Goal: Information Seeking & Learning: Learn about a topic

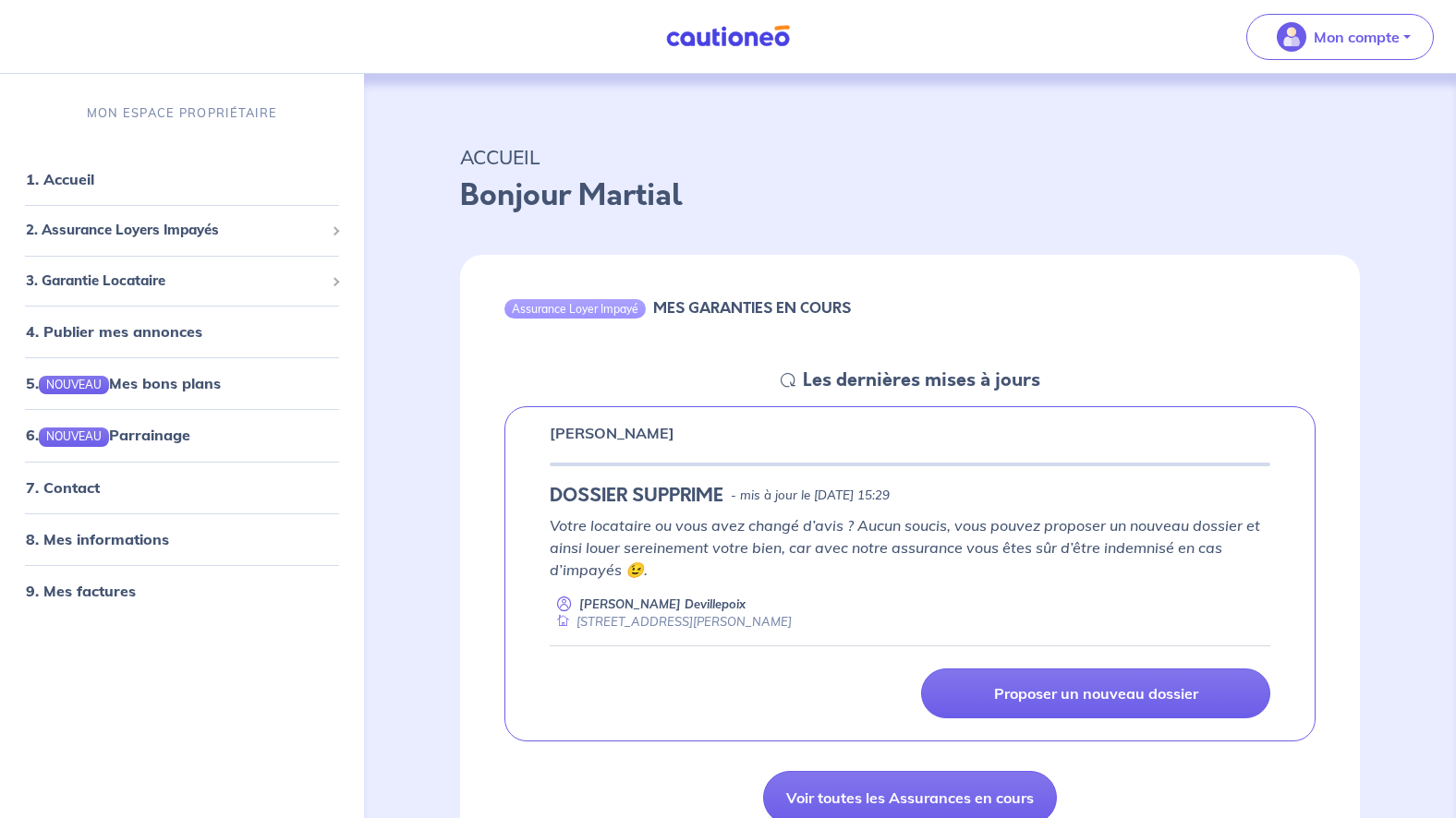
scroll to position [188, 0]
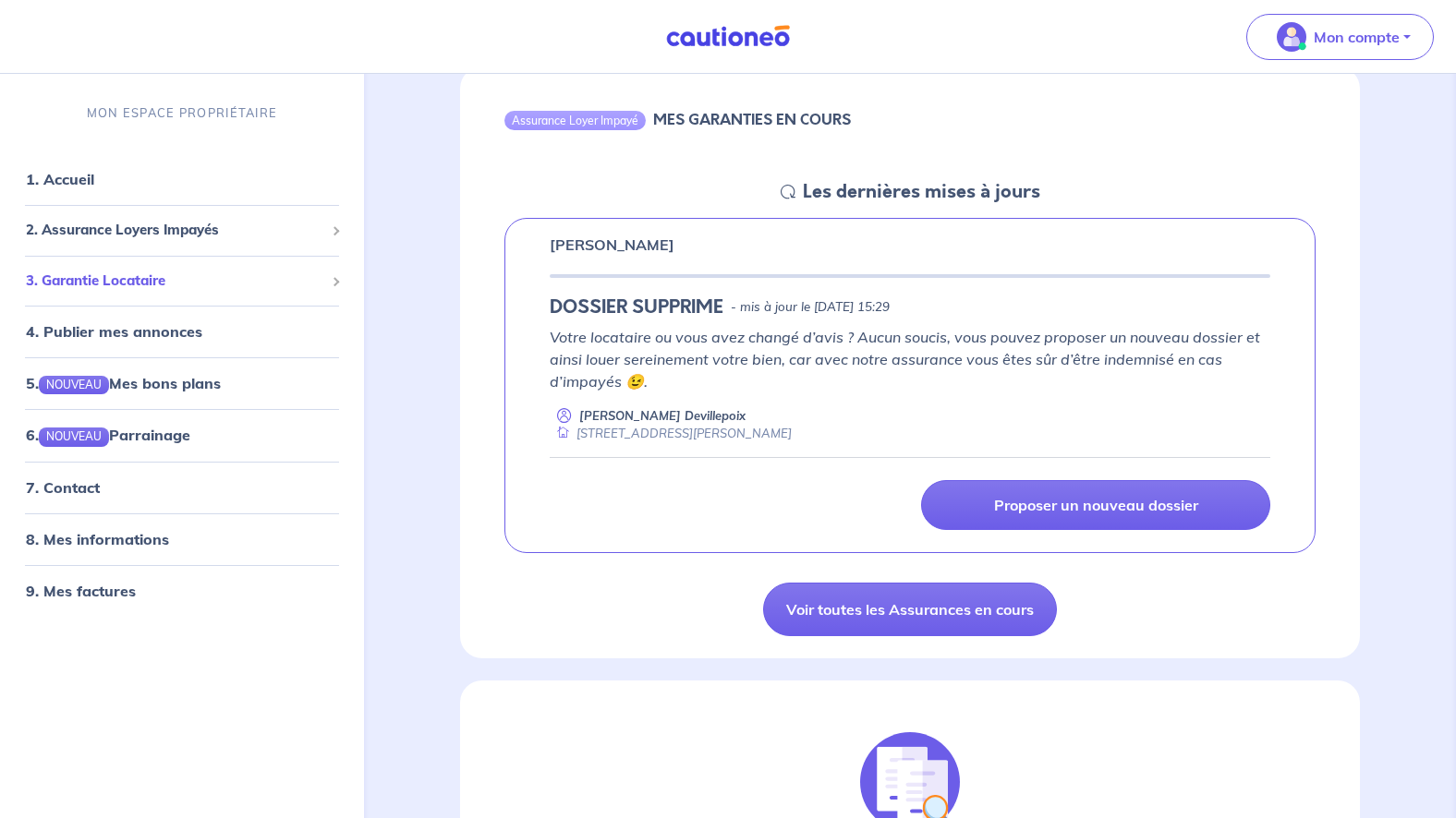
click at [158, 284] on span "3. Garantie Locataire" at bounding box center [175, 280] width 299 height 21
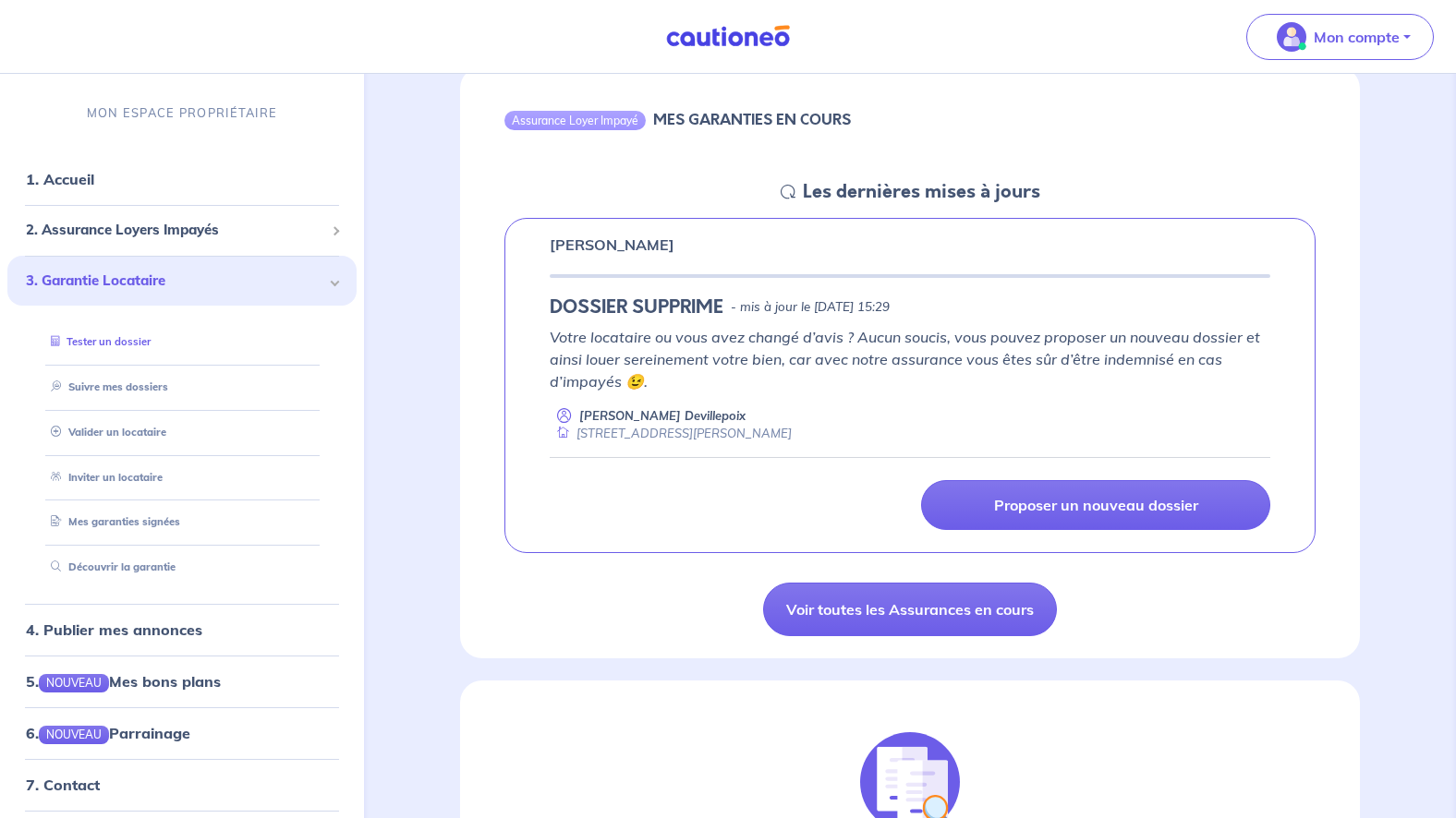
click at [135, 340] on link "Tester un dossier" at bounding box center [97, 342] width 107 height 13
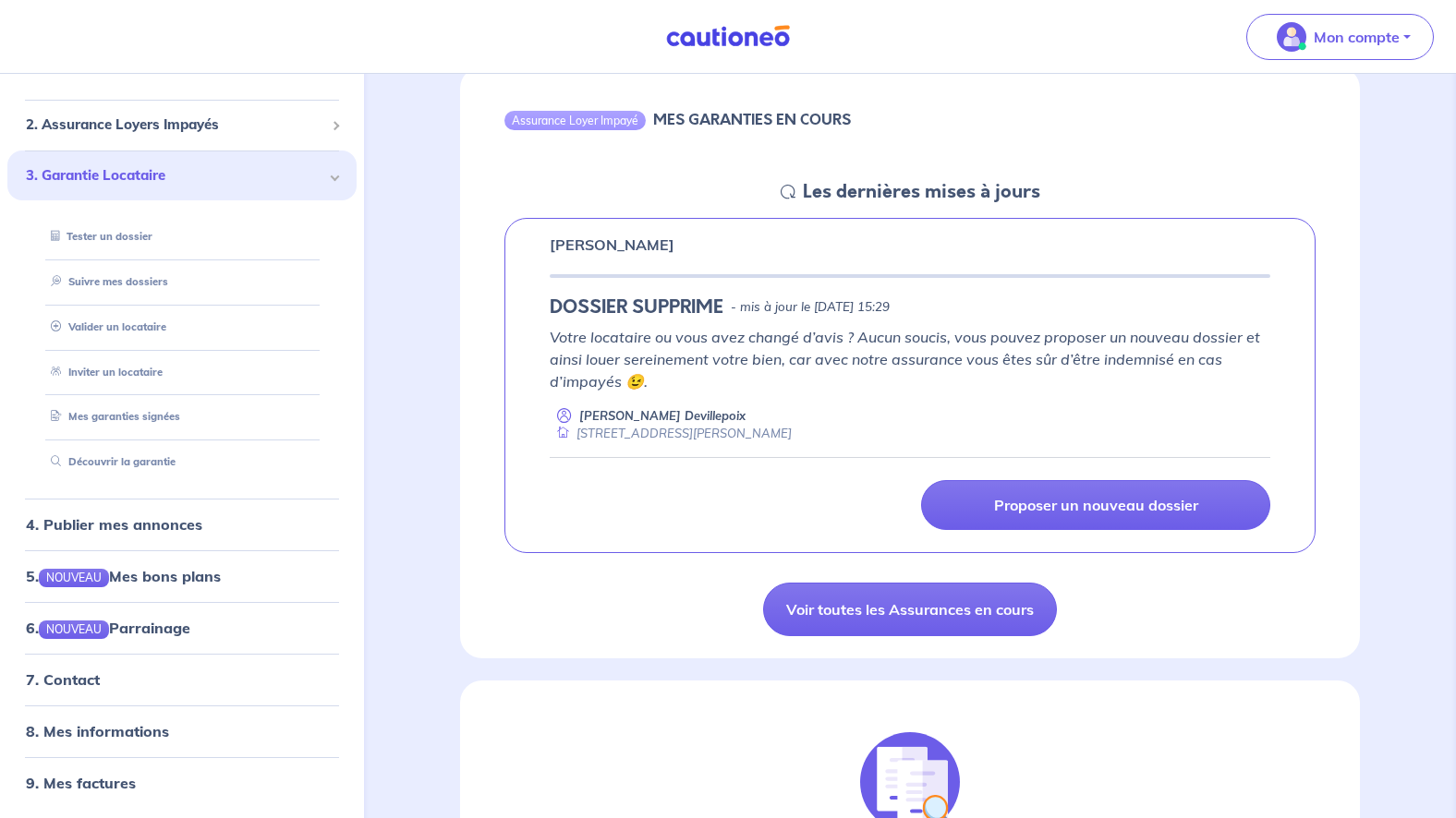
scroll to position [0, 0]
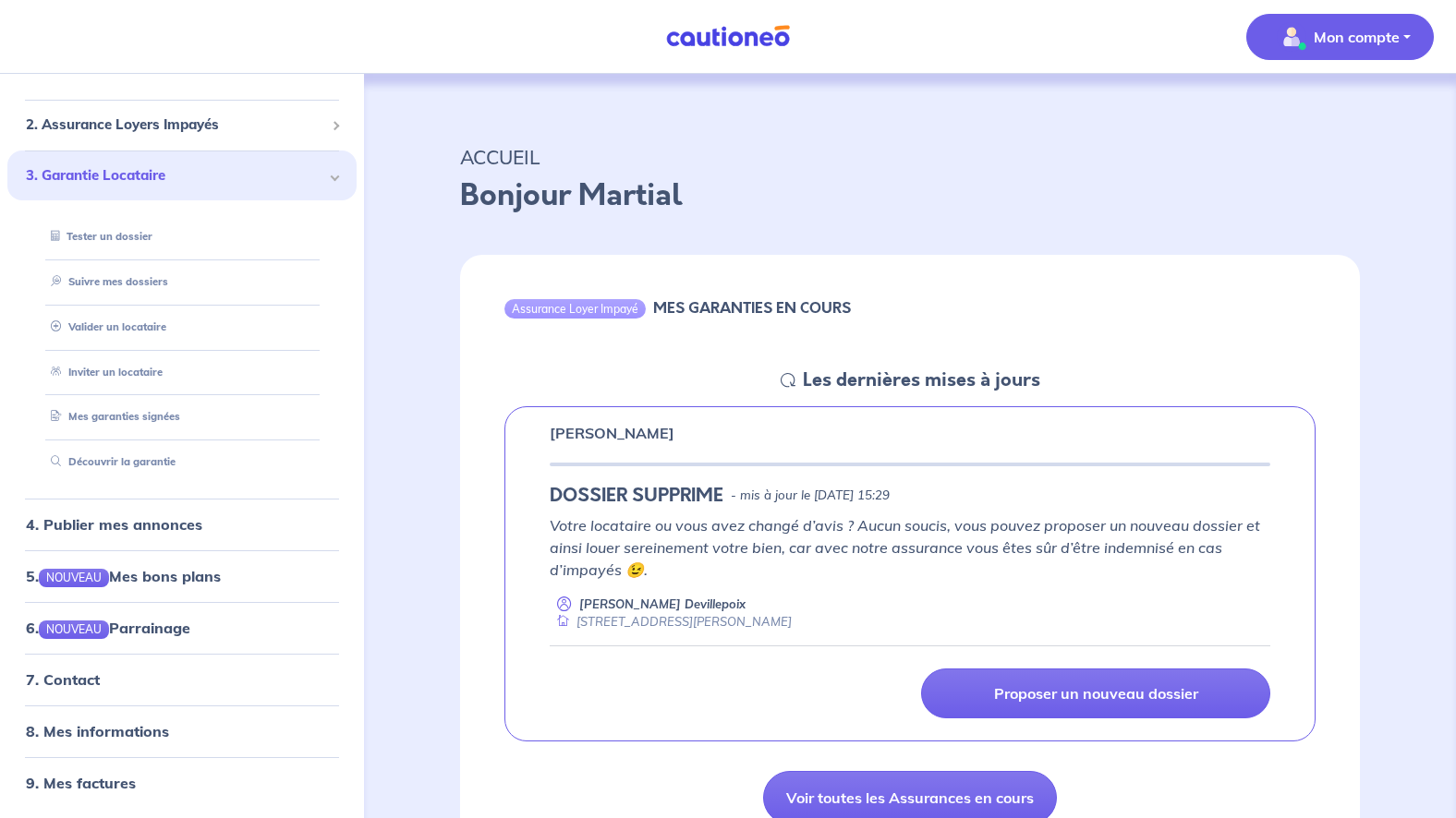
click at [1337, 35] on p "Mon compte" at bounding box center [1357, 36] width 86 height 22
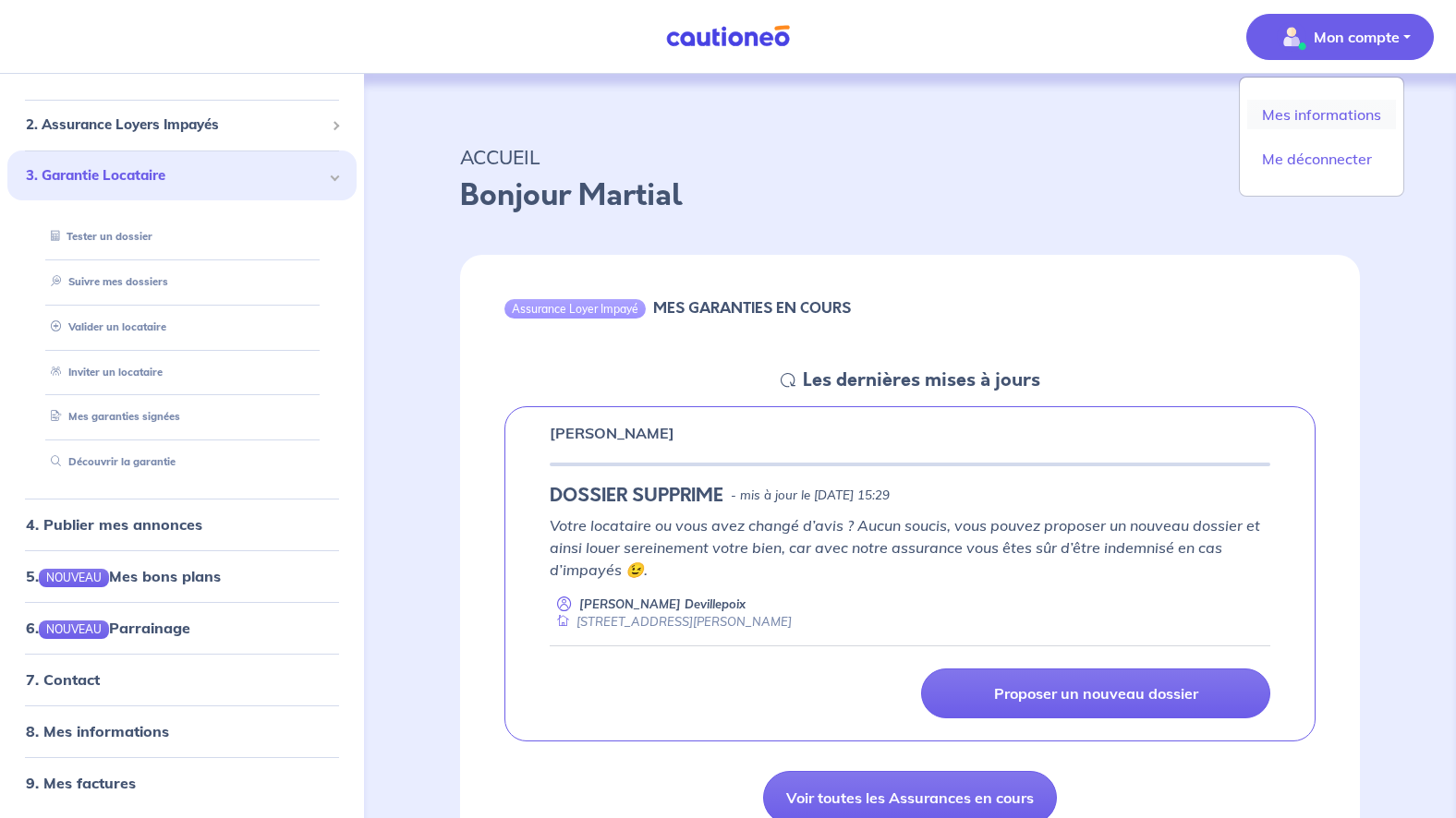
click at [1268, 119] on link "Mes informations" at bounding box center [1321, 114] width 148 height 30
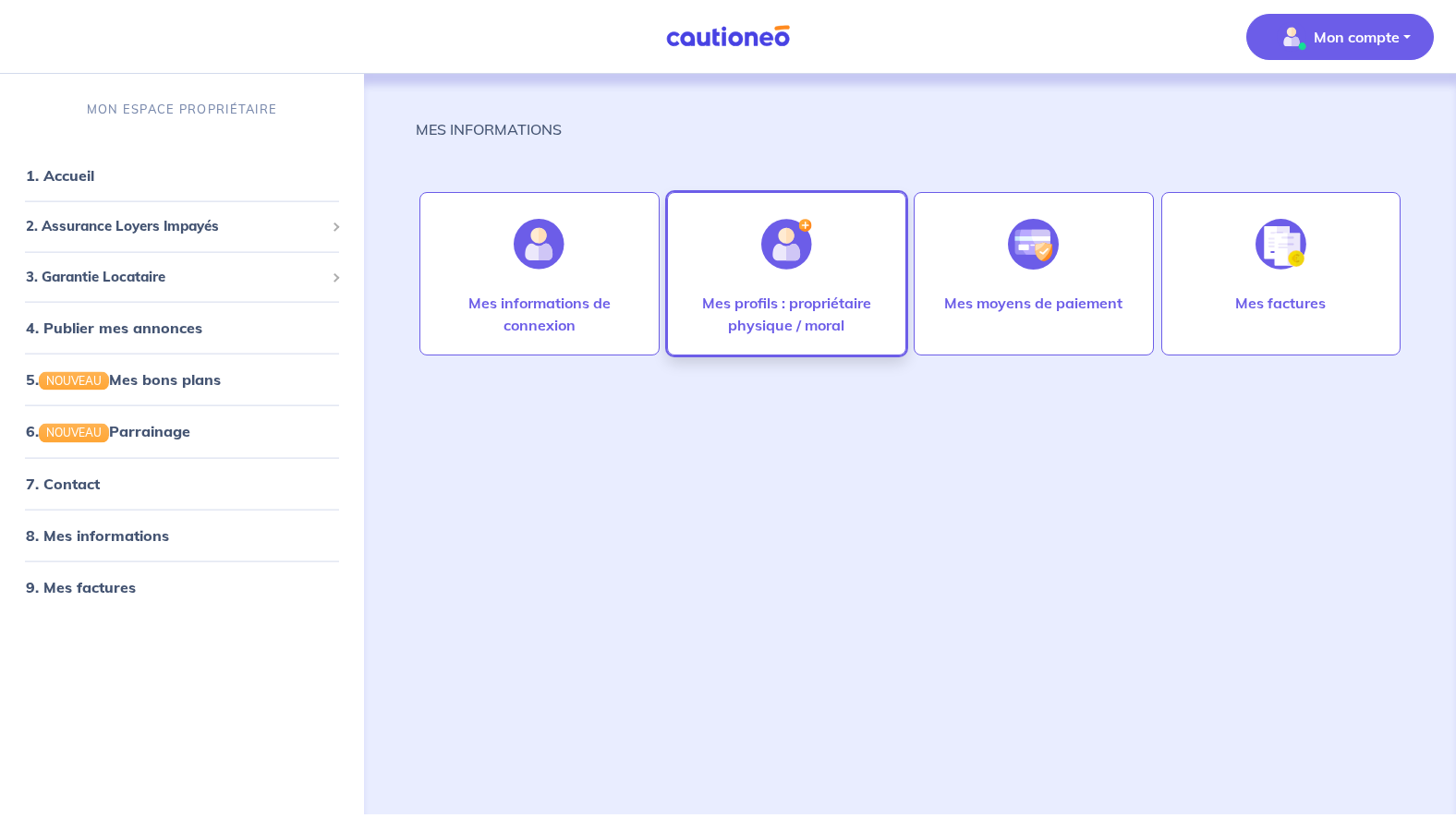
click at [782, 272] on div at bounding box center [787, 244] width 80 height 95
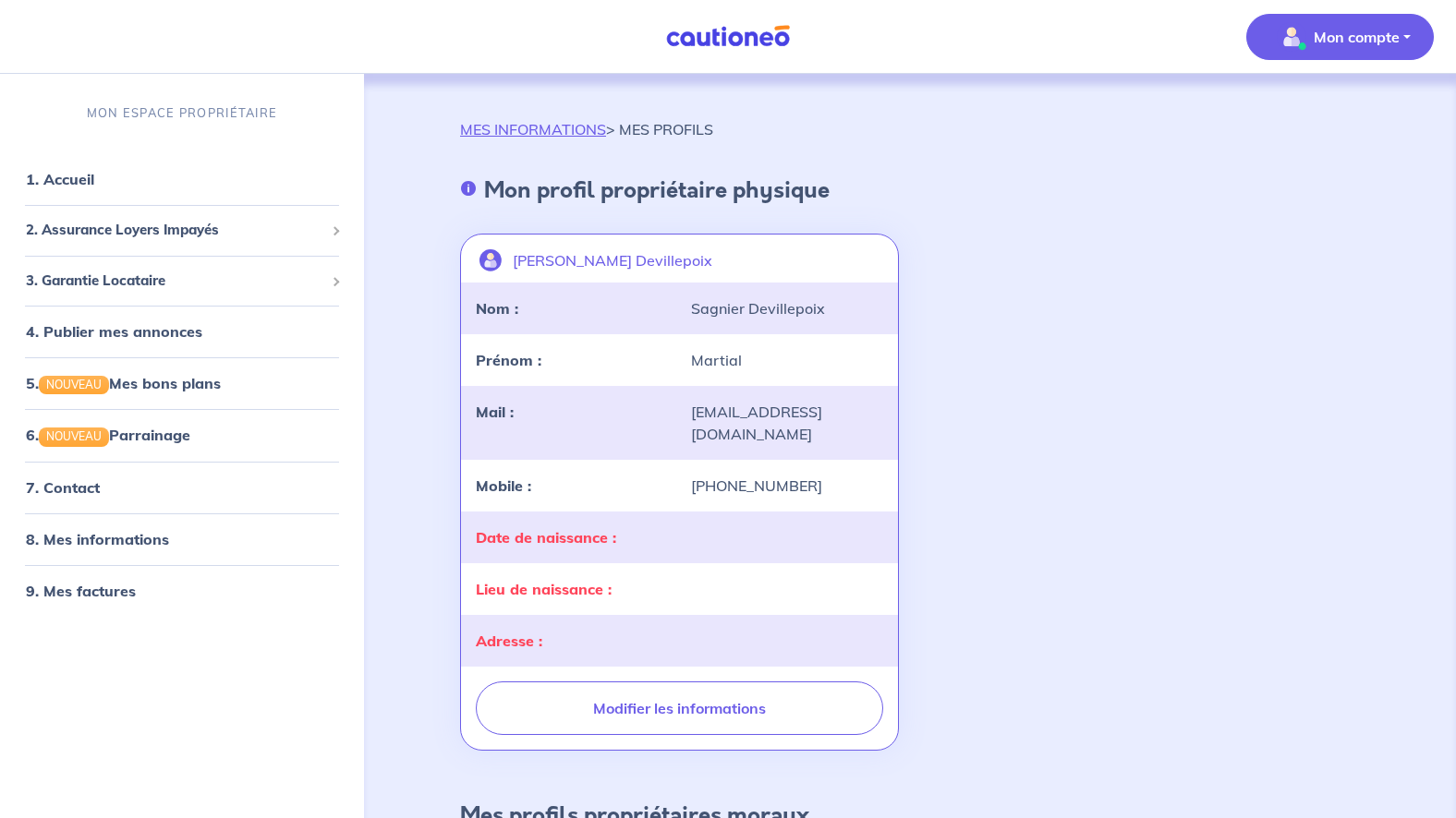
click at [676, 526] on div "Date de naissance :" at bounding box center [572, 537] width 215 height 22
click at [1350, 40] on p "Mon compte" at bounding box center [1357, 36] width 86 height 22
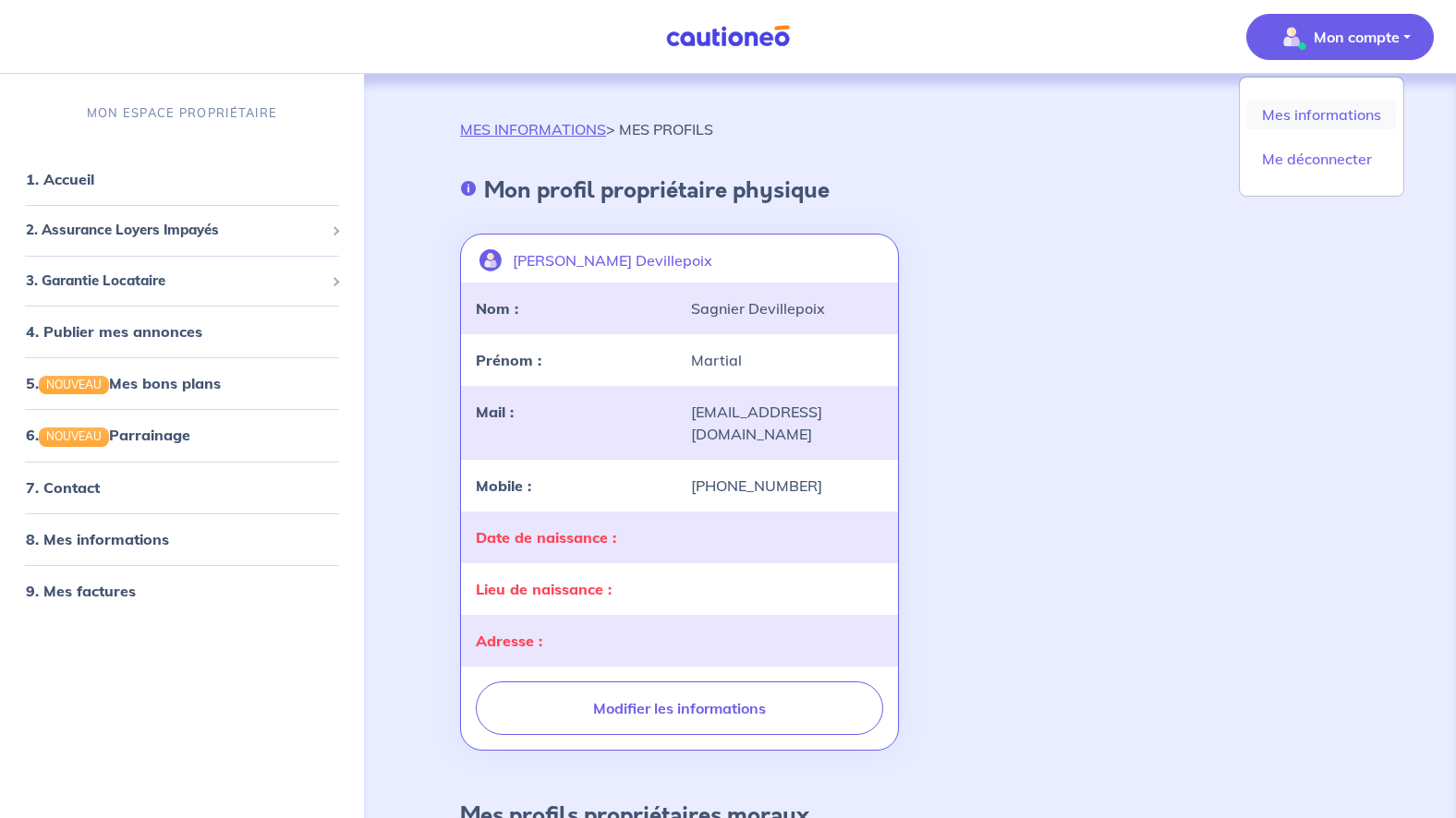
click at [1317, 107] on link "Mes informations" at bounding box center [1321, 114] width 148 height 30
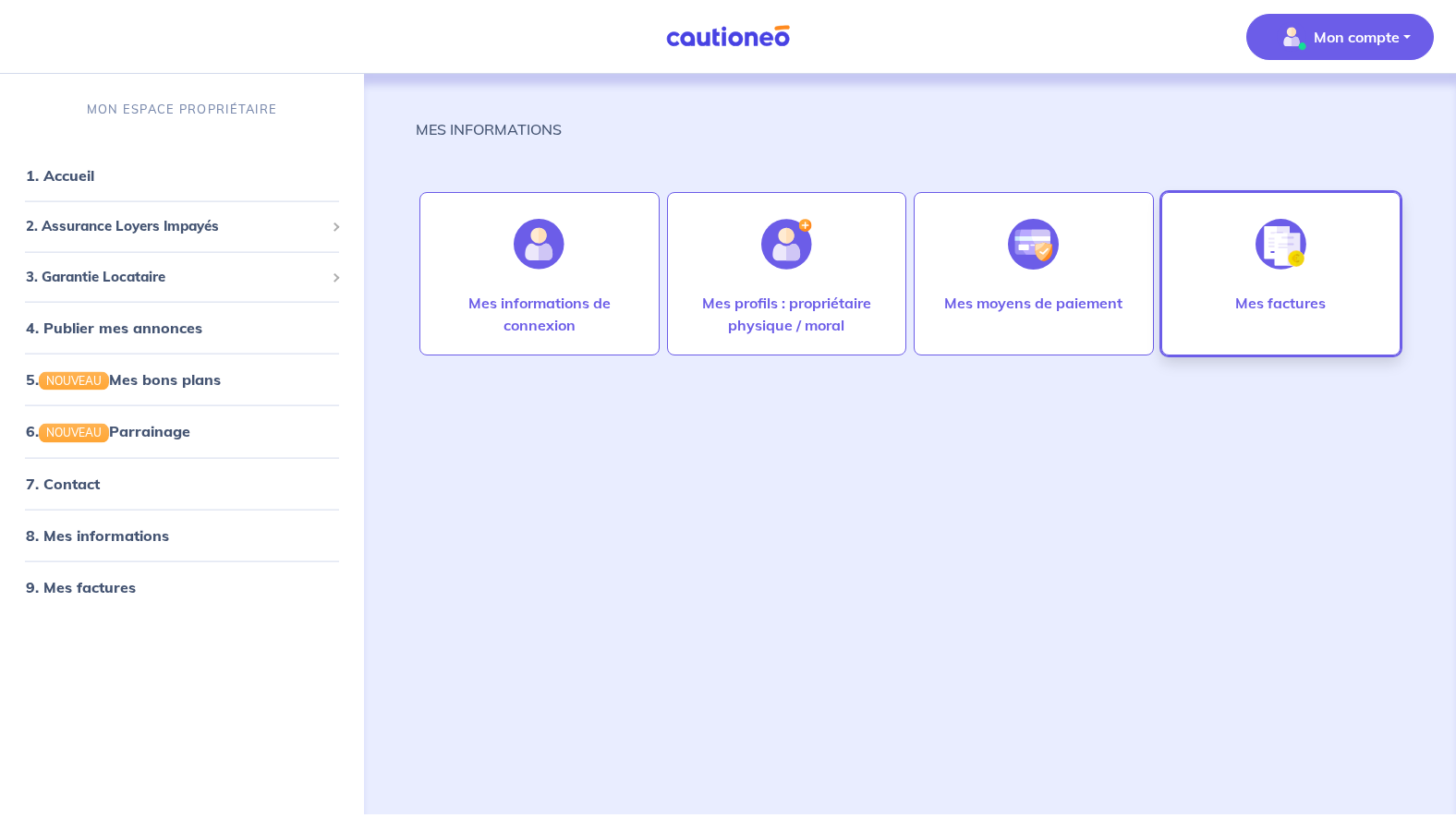
click at [1313, 304] on p "Mes factures" at bounding box center [1281, 302] width 91 height 22
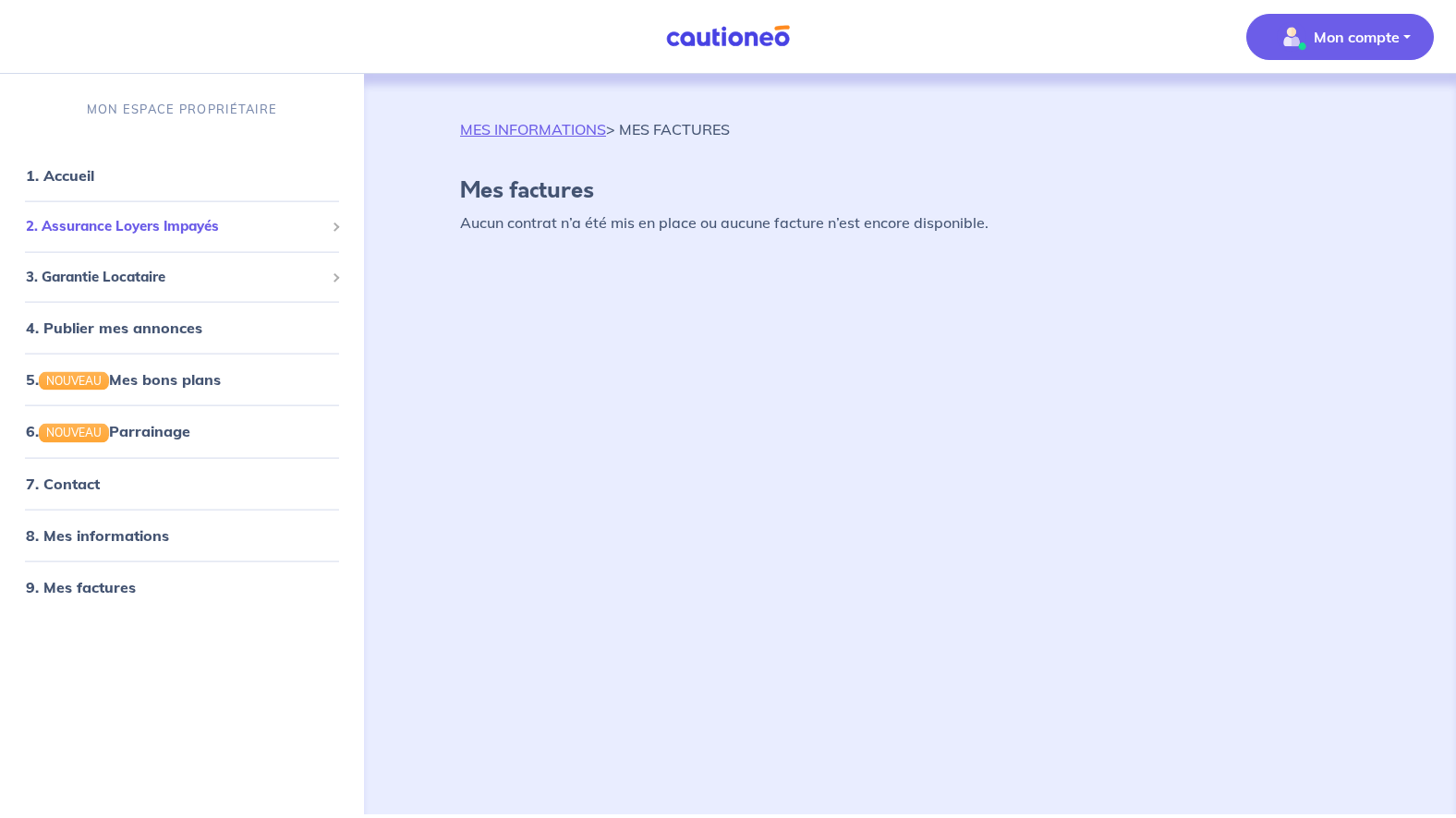
click at [137, 228] on span "2. Assurance Loyers Impayés" at bounding box center [175, 227] width 299 height 21
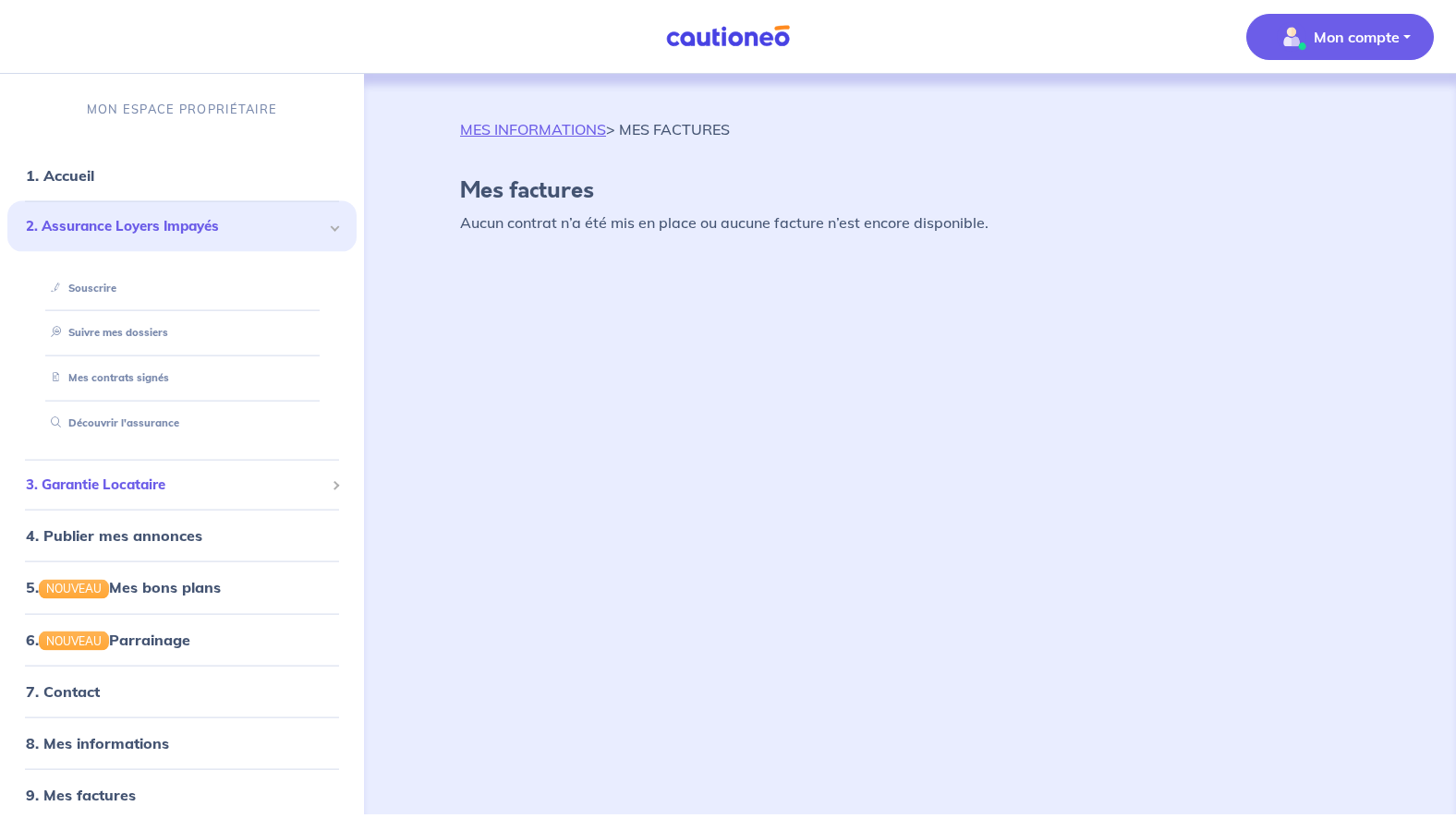
click at [120, 482] on span "3. Garantie Locataire" at bounding box center [175, 484] width 299 height 21
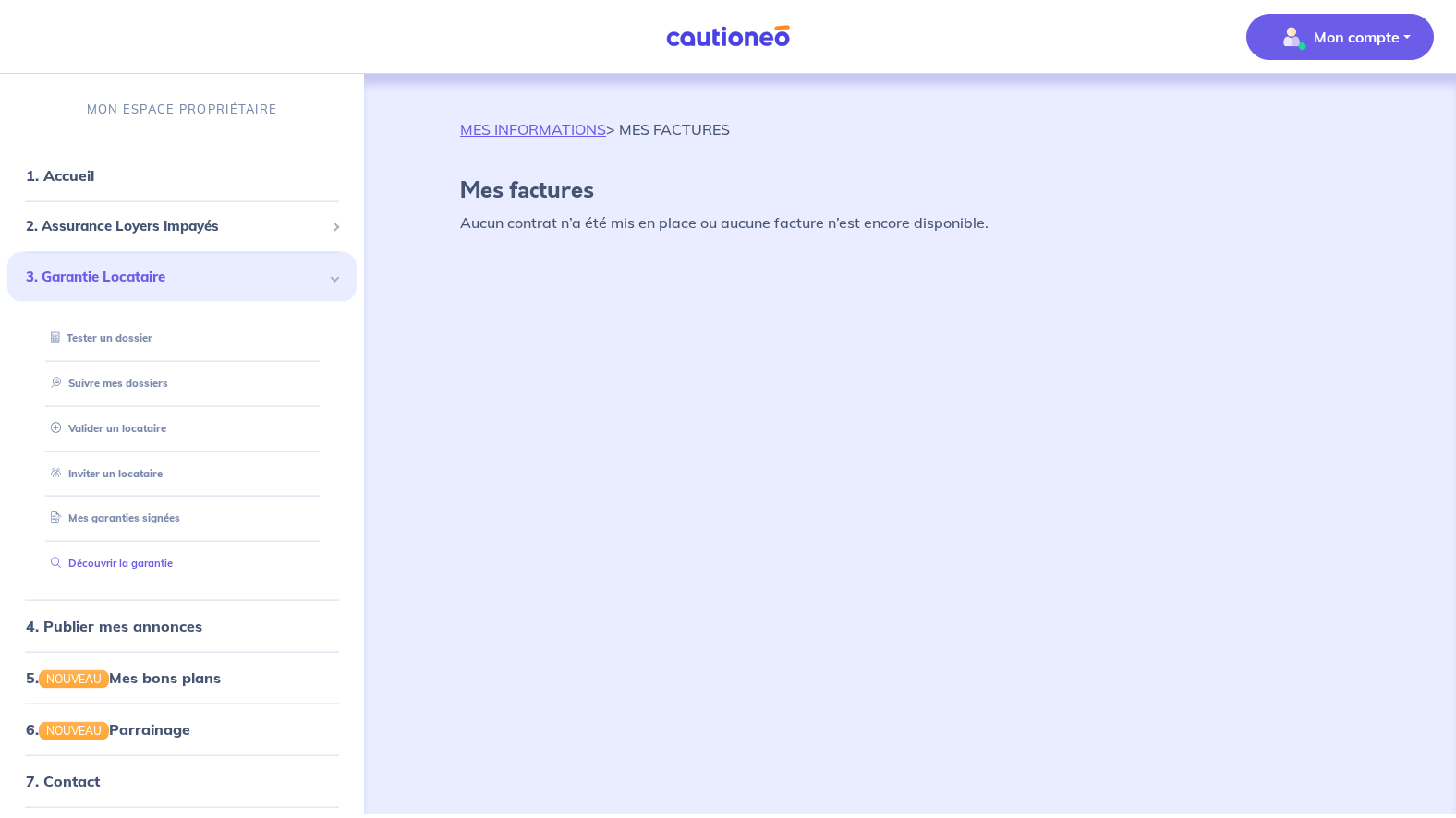
click at [129, 568] on link "Découvrir la garantie" at bounding box center [107, 564] width 129 height 13
